Goal: Task Accomplishment & Management: Use online tool/utility

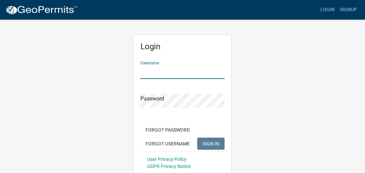
click at [160, 74] on input "Username" at bounding box center [182, 72] width 85 height 14
type input "jameshibbard"
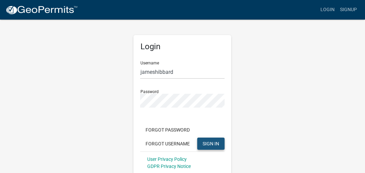
click at [213, 139] on button "SIGN IN" at bounding box center [210, 144] width 27 height 12
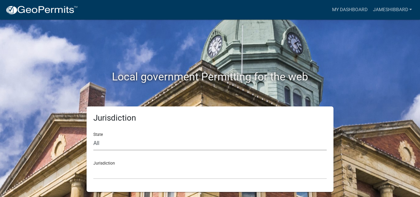
click at [132, 142] on select "All [US_STATE] [US_STATE] [US_STATE] [US_STATE] [US_STATE] [US_STATE] [US_STATE…" at bounding box center [209, 144] width 233 height 14
select select "[US_STATE]"
click at [93, 137] on select "All [US_STATE] [US_STATE] [US_STATE] [US_STATE] [US_STATE] [US_STATE] [US_STATE…" at bounding box center [209, 144] width 233 height 14
click at [126, 175] on select "City of [GEOGRAPHIC_DATA], [US_STATE] City of [GEOGRAPHIC_DATA], [US_STATE] Cit…" at bounding box center [209, 172] width 233 height 14
